Goal: Find specific page/section: Find specific page/section

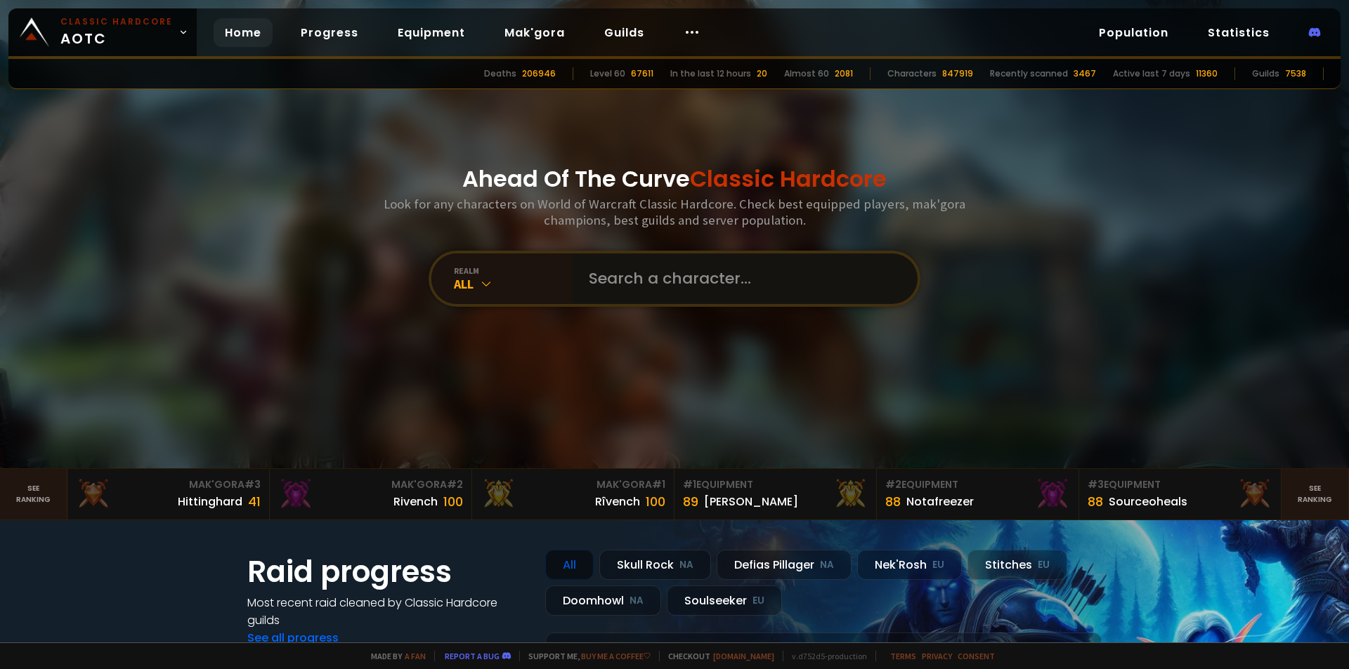
click at [716, 283] on input "text" at bounding box center [740, 279] width 320 height 51
click at [511, 278] on div "All" at bounding box center [513, 284] width 118 height 16
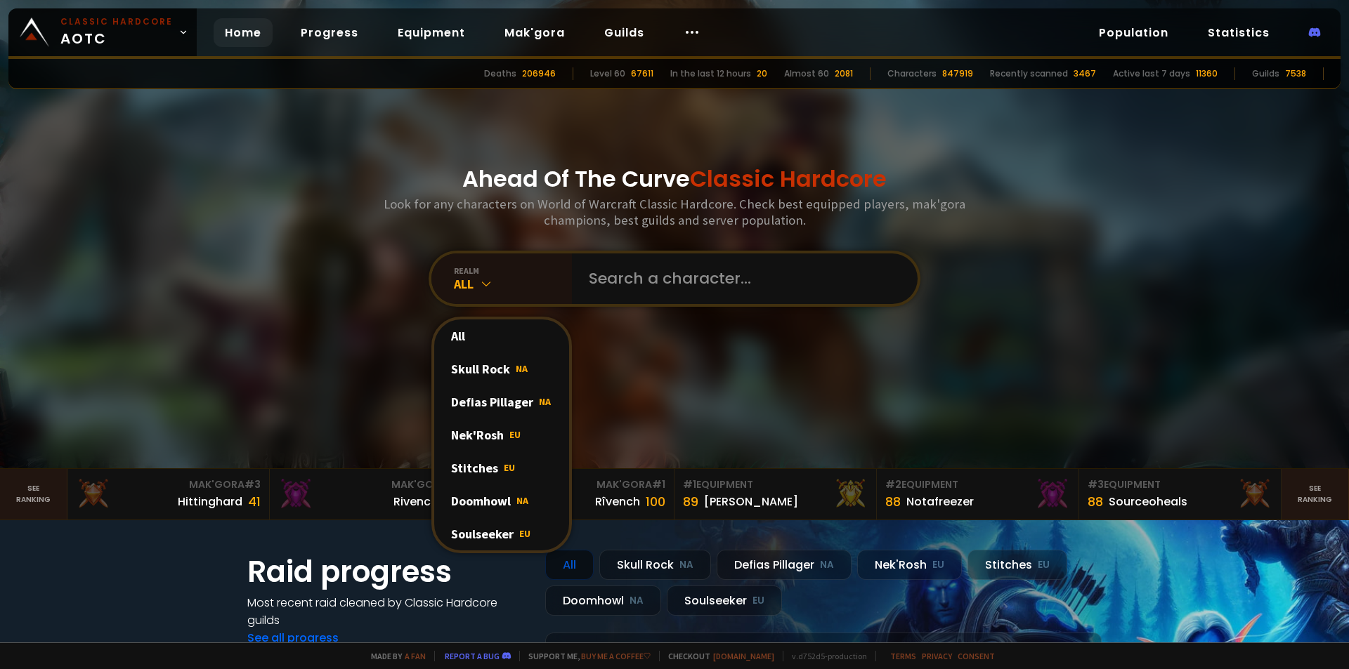
click at [501, 530] on div "Soulseeker EU" at bounding box center [501, 534] width 135 height 33
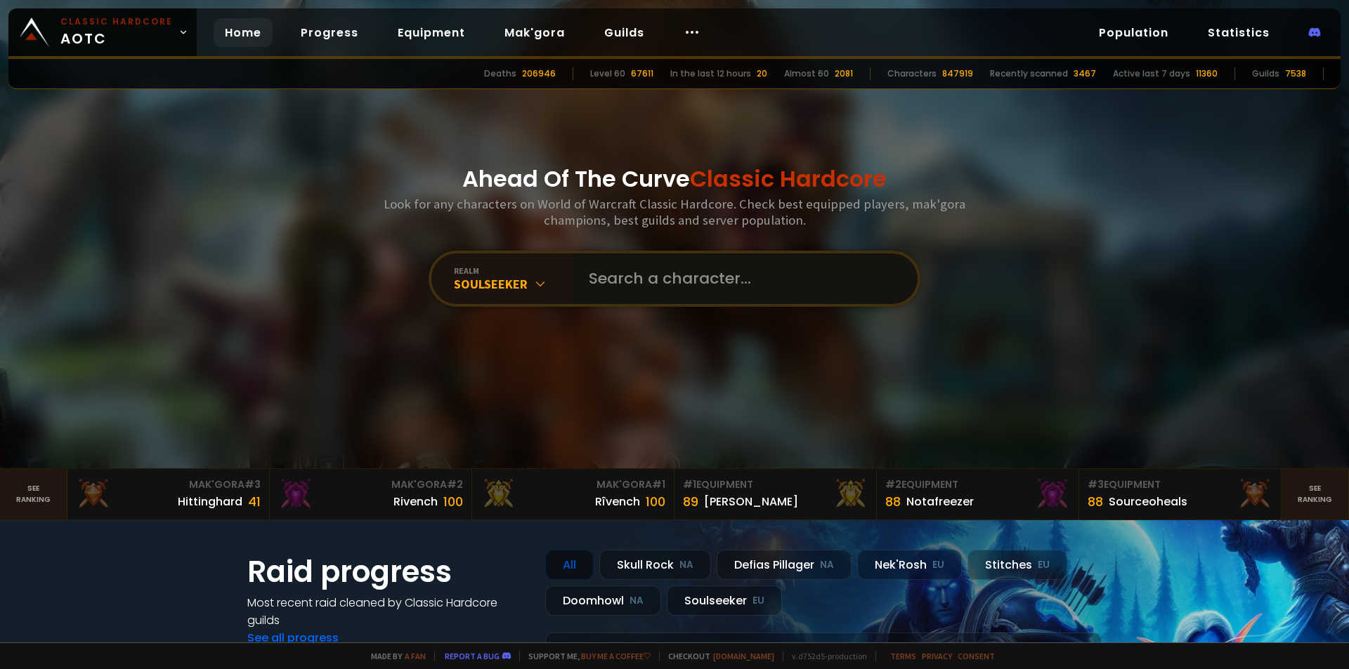
click at [611, 265] on input "text" at bounding box center [740, 279] width 320 height 51
type input "goldenglande"
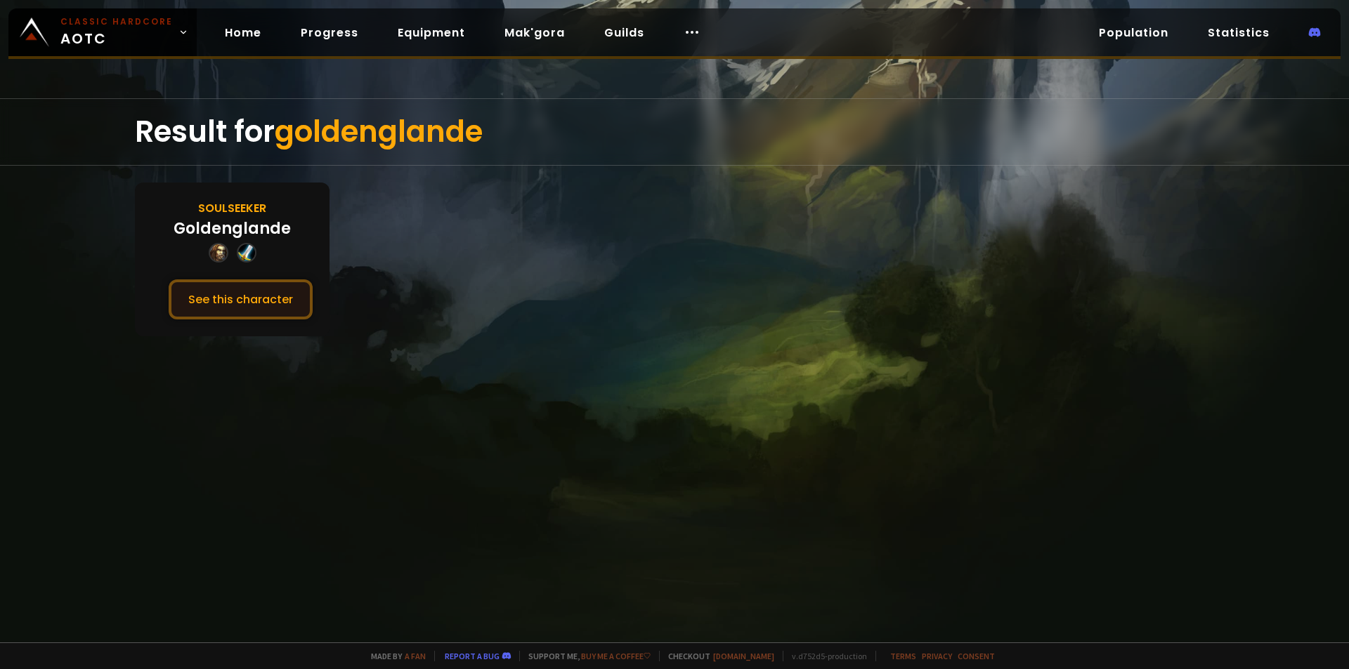
click at [265, 301] on button "See this character" at bounding box center [241, 300] width 144 height 40
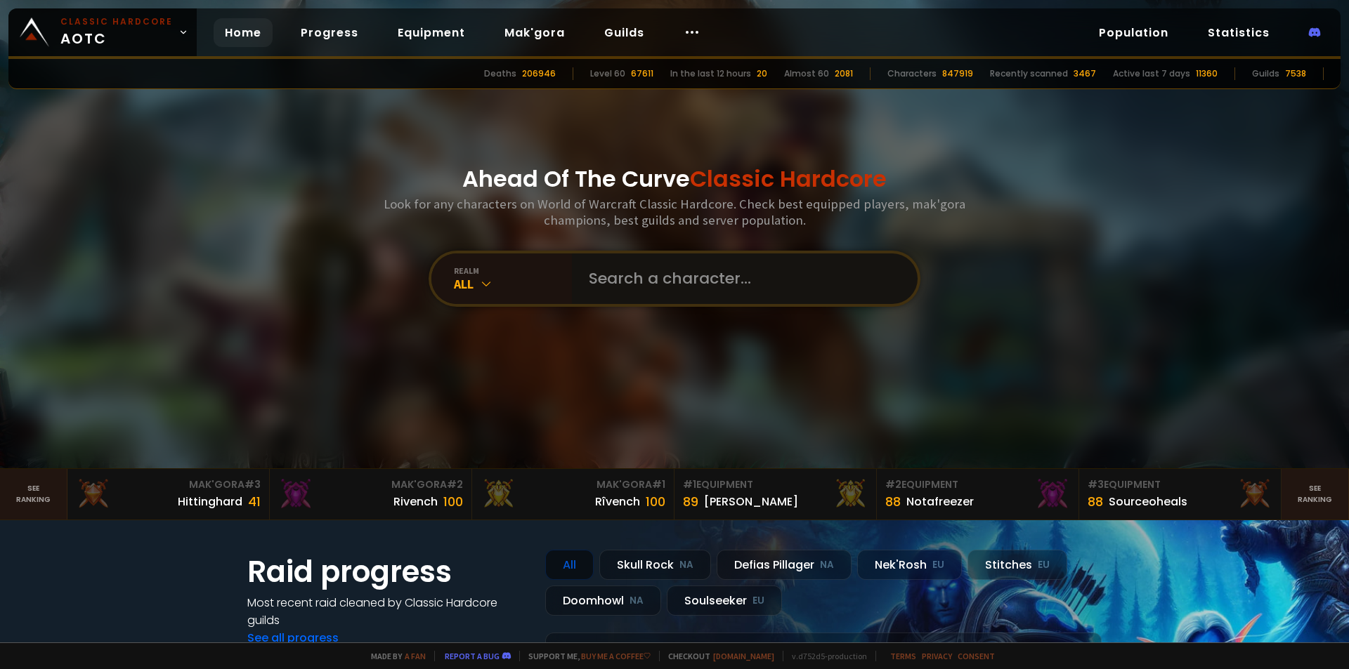
click at [665, 282] on input "text" at bounding box center [740, 279] width 320 height 51
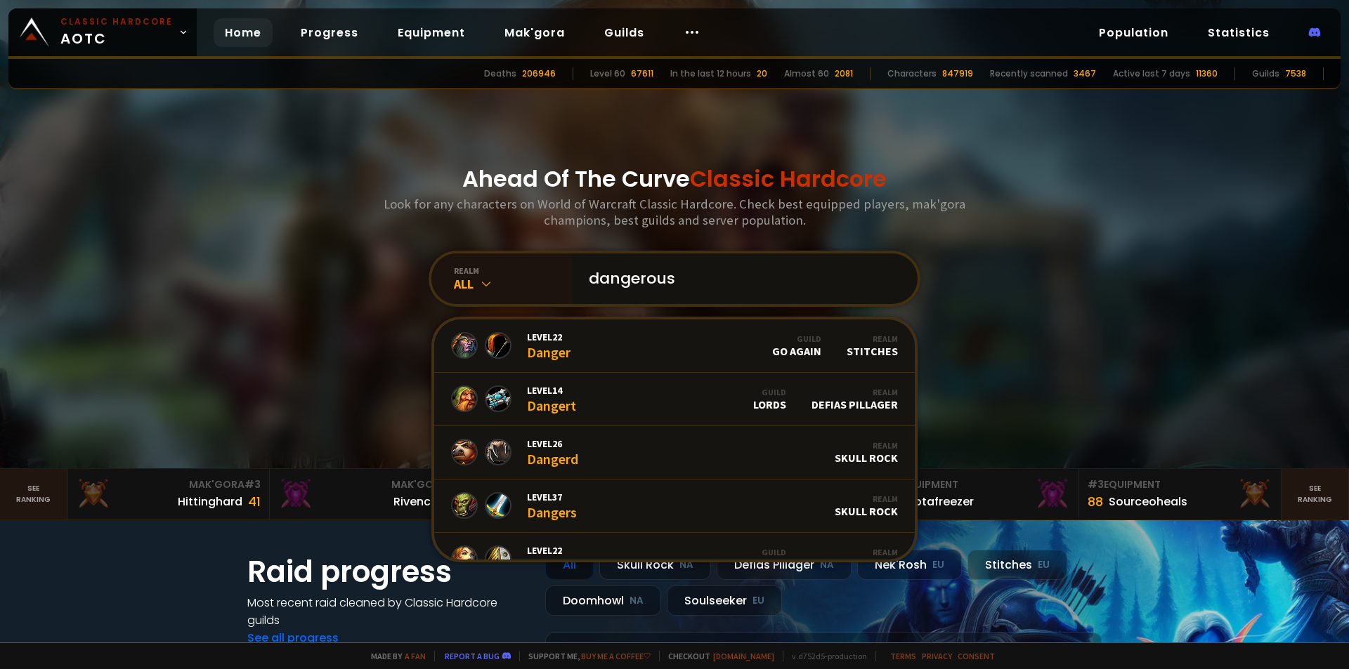
type input "dangerouss"
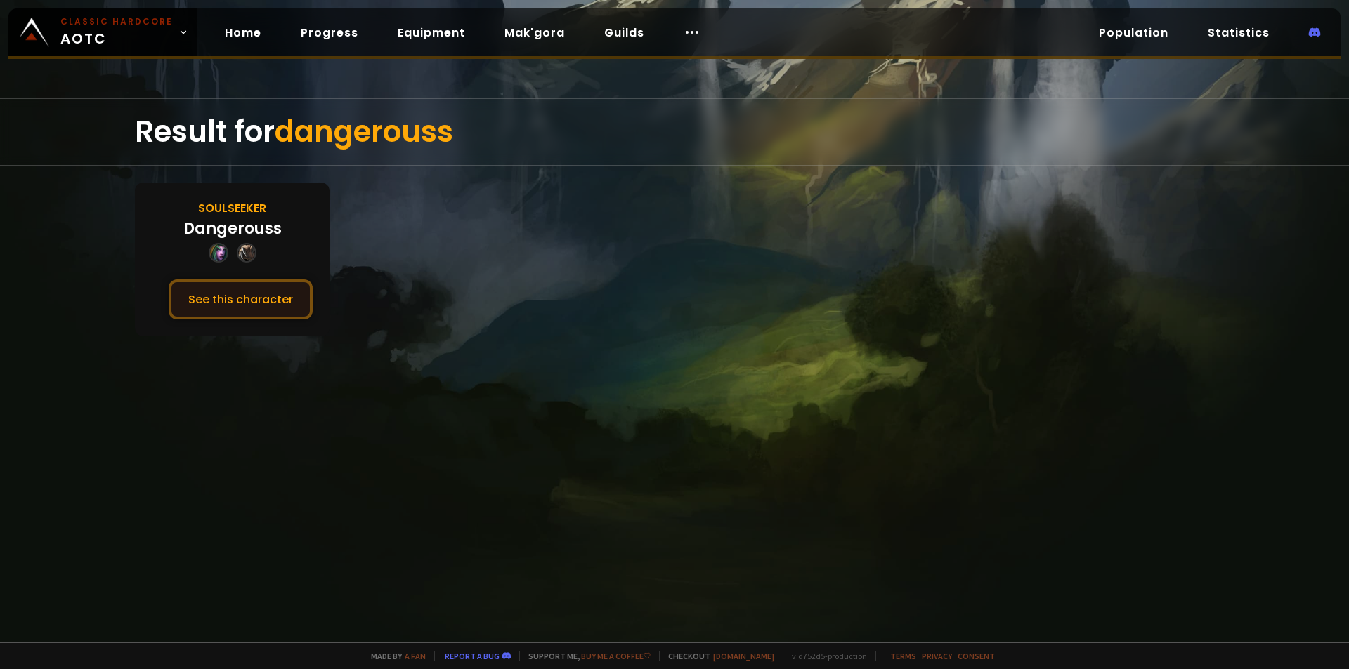
click at [256, 309] on button "See this character" at bounding box center [241, 300] width 144 height 40
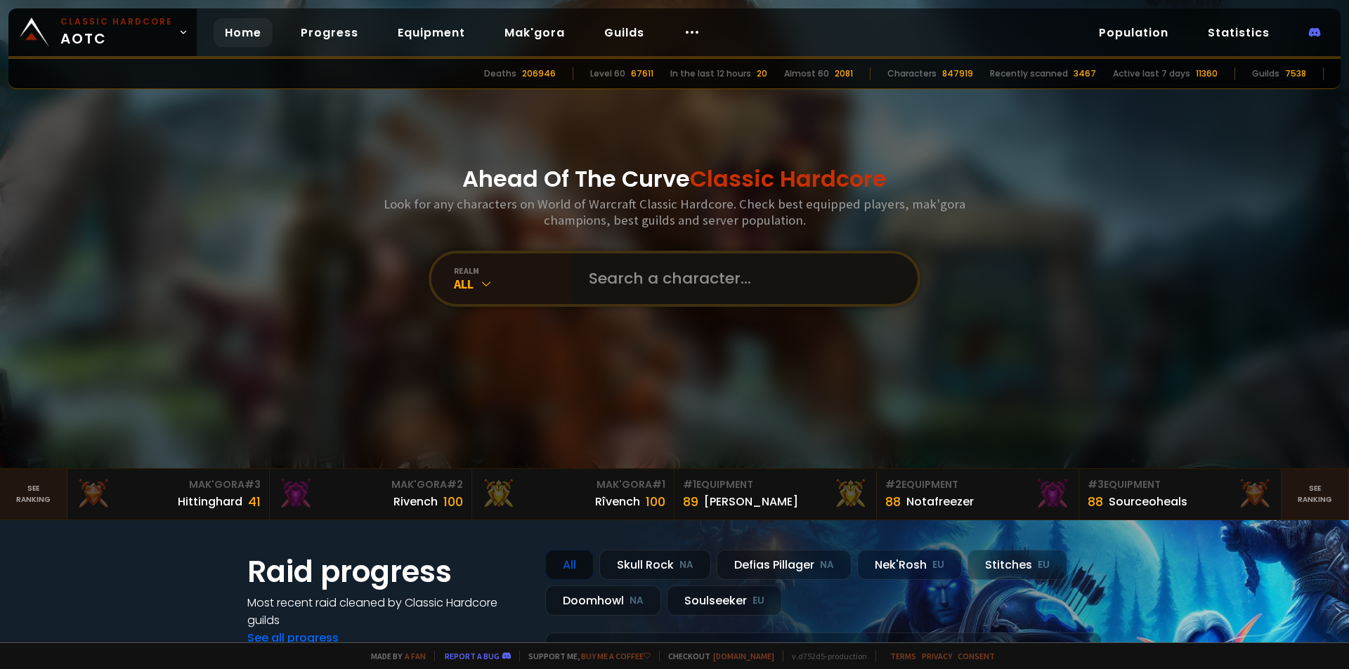
click at [651, 275] on input "text" at bounding box center [740, 279] width 320 height 51
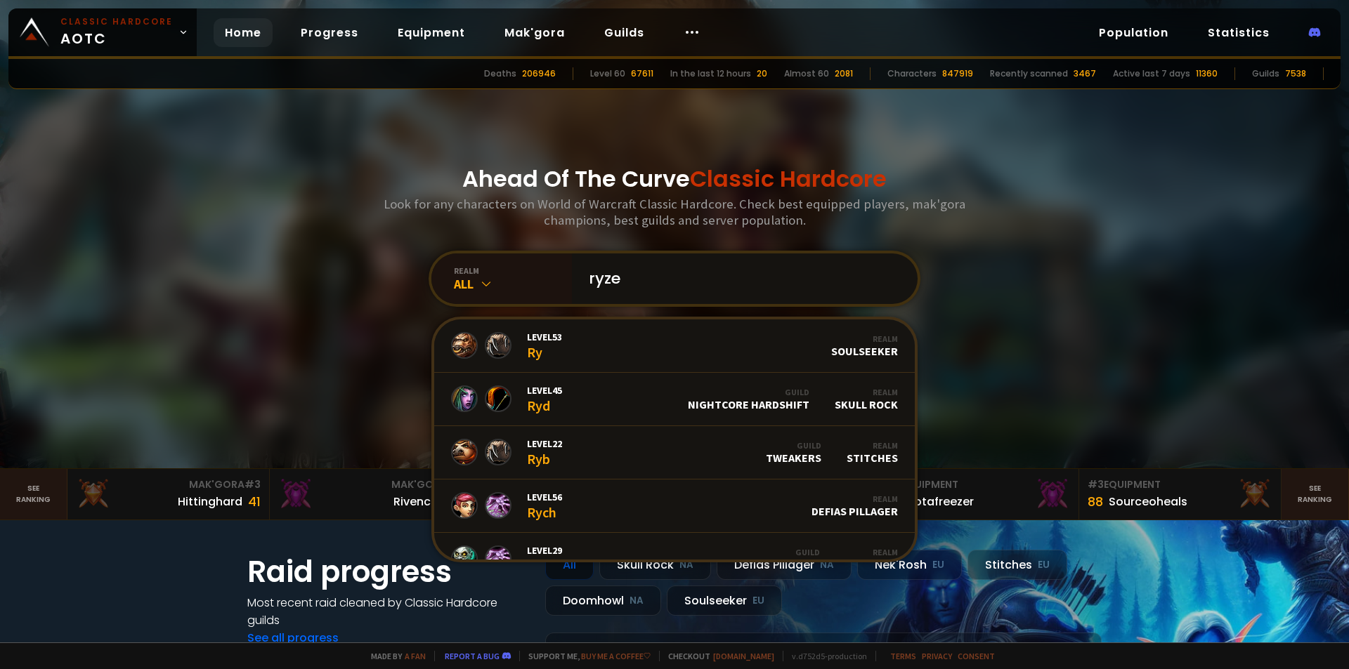
type input "ryzer"
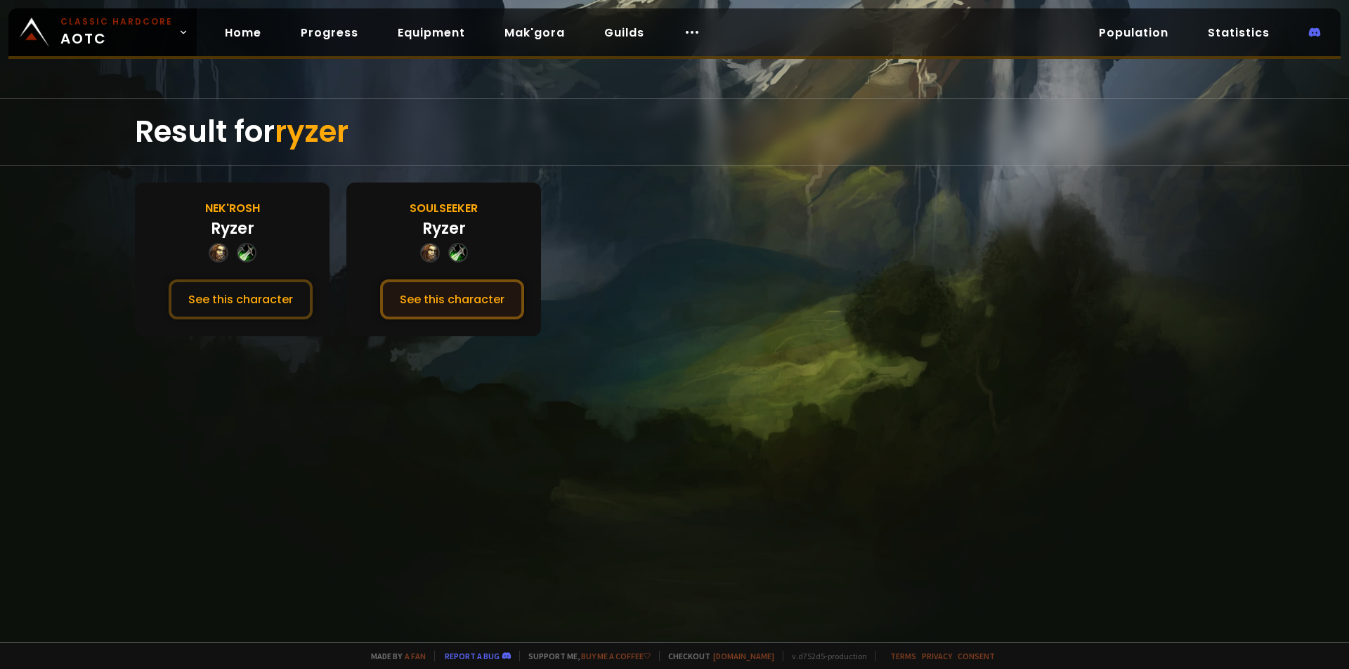
click at [465, 292] on button "See this character" at bounding box center [452, 300] width 144 height 40
